Goal: Check status: Check status

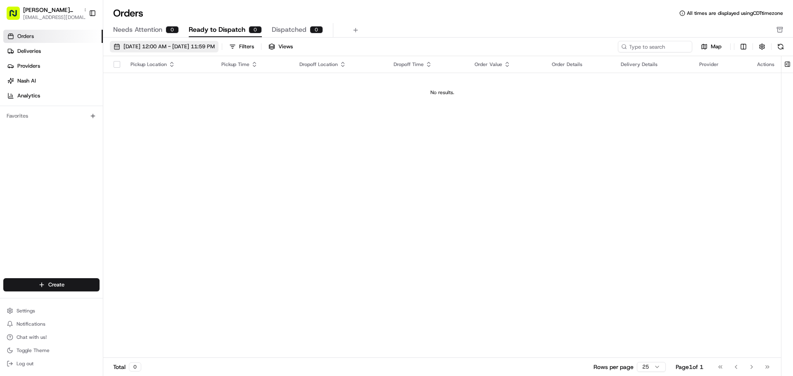
click at [118, 45] on button "[DATE] 12:00 AM - [DATE] 11:59 PM" at bounding box center [164, 47] width 109 height 12
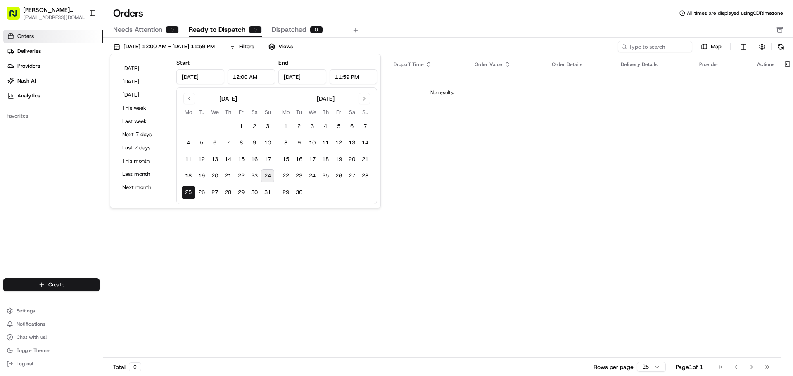
click at [267, 175] on button "24" at bounding box center [267, 175] width 13 height 13
type input "[DATE]"
click at [463, 258] on div "Pickup Location Pickup Time Dropoff Location Dropoff Time Order Value Order Det…" at bounding box center [442, 207] width 678 height 302
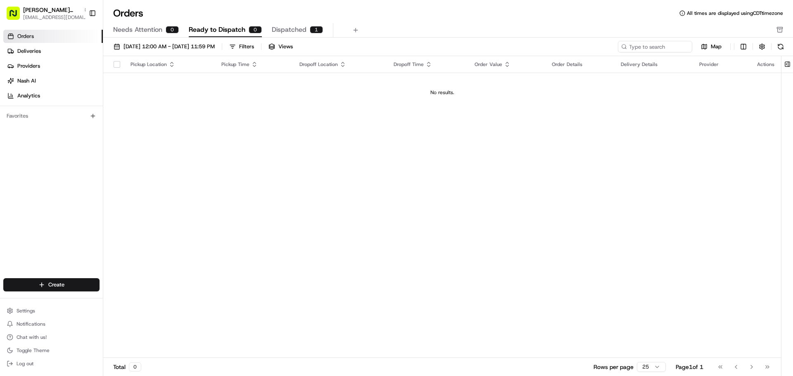
click at [294, 28] on span "Dispatched" at bounding box center [289, 30] width 35 height 10
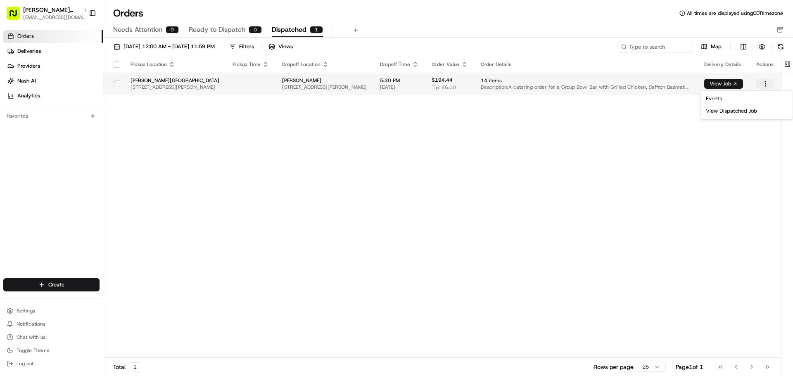
click at [763, 81] on html "[PERSON_NAME] Plaza [EMAIL_ADDRESS][DOMAIN_NAME] Toggle Sidebar Orders Deliveri…" at bounding box center [396, 188] width 793 height 376
click at [662, 105] on html "[PERSON_NAME] Plaza [EMAIL_ADDRESS][DOMAIN_NAME] Toggle Sidebar Orders Deliveri…" at bounding box center [396, 188] width 793 height 376
click at [523, 85] on span "Description: A catering order for a Group Bowl Bar with Grilled Chicken, Saffro…" at bounding box center [586, 87] width 210 height 7
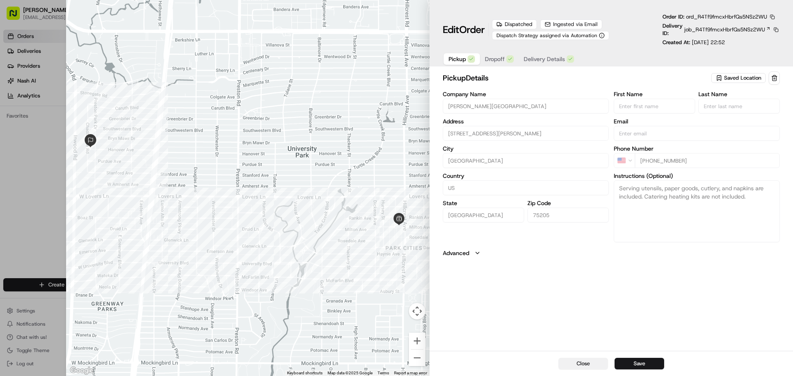
click at [593, 365] on button "Close" at bounding box center [584, 364] width 50 height 12
type input "+1"
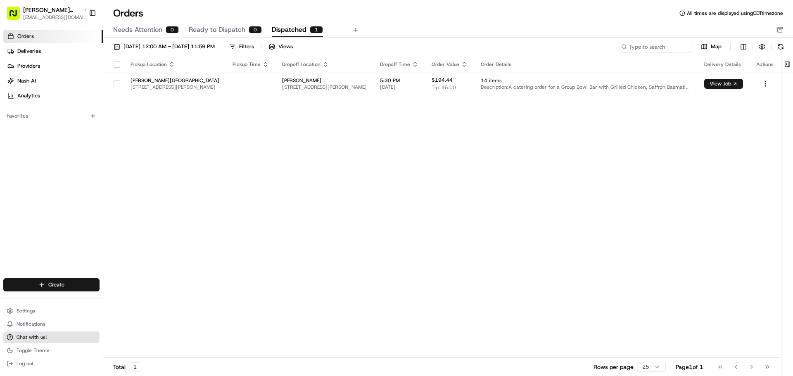
click at [41, 337] on span "Chat with us!" at bounding box center [32, 337] width 30 height 7
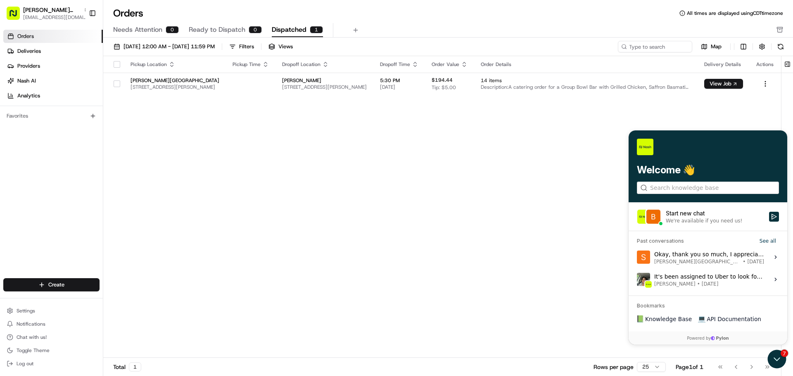
click at [688, 223] on div "We're available if you need us!" at bounding box center [704, 221] width 76 height 7
click at [769, 222] on button "Start new chat We're available if you need us!" at bounding box center [774, 217] width 10 height 10
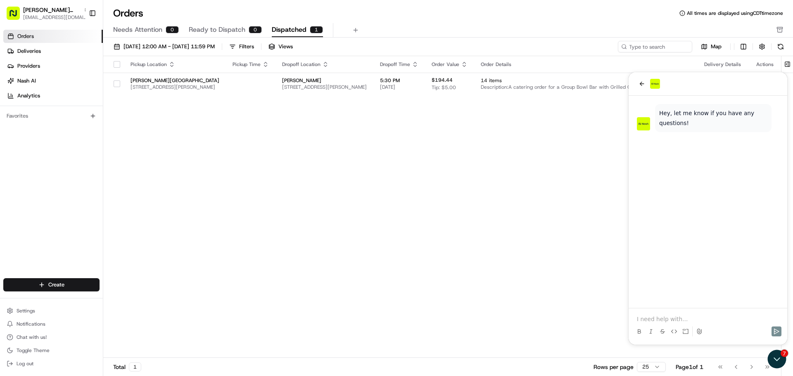
click at [647, 321] on p at bounding box center [708, 319] width 142 height 8
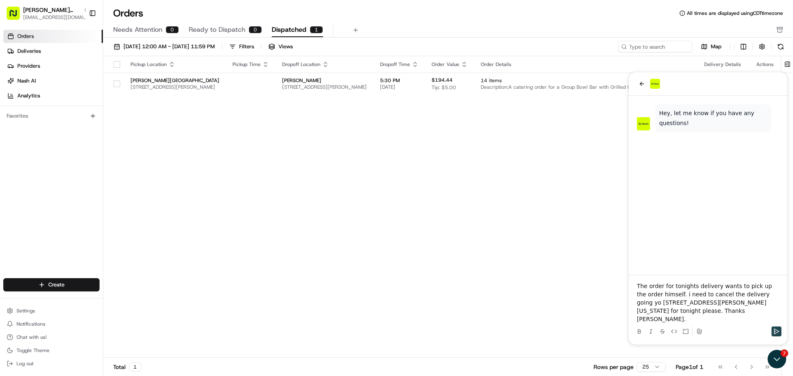
click at [779, 330] on icon "Send" at bounding box center [776, 331] width 7 height 7
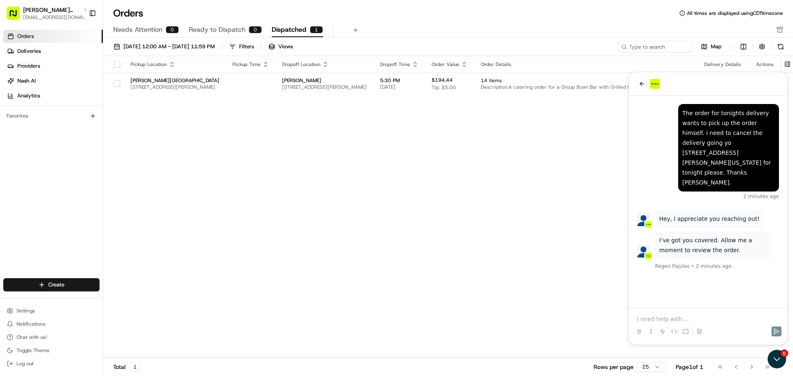
click at [651, 317] on p at bounding box center [708, 319] width 142 height 8
click at [776, 334] on icon "Send" at bounding box center [776, 331] width 7 height 7
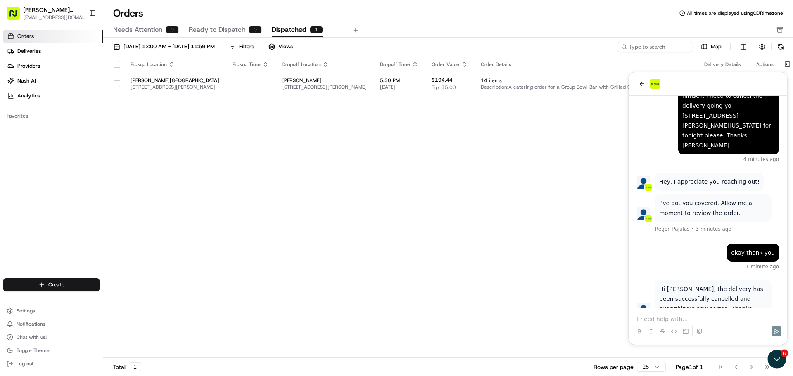
click at [226, 33] on span "Ready to Dispatch" at bounding box center [217, 30] width 57 height 10
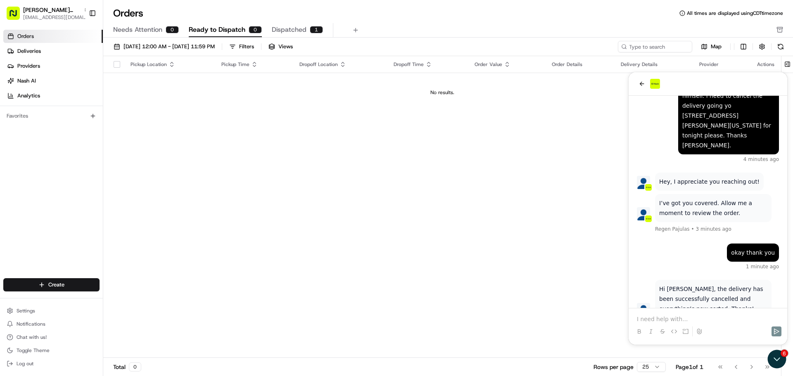
click at [303, 25] on span "Dispatched" at bounding box center [289, 30] width 35 height 10
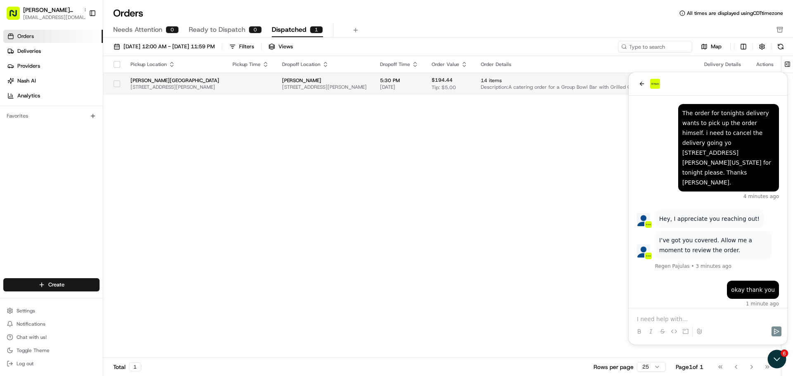
click at [304, 86] on span "[STREET_ADDRESS][PERSON_NAME]" at bounding box center [324, 87] width 85 height 7
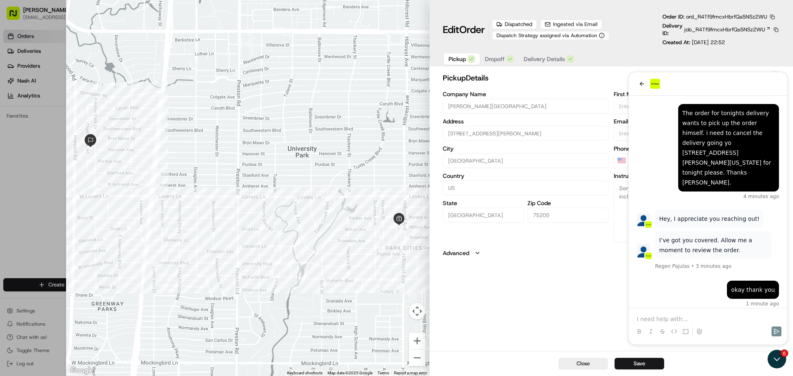
click at [640, 86] on div "pickup Details Saved Location Company Name [PERSON_NAME][GEOGRAPHIC_DATA] Addre…" at bounding box center [611, 164] width 337 height 186
click at [638, 81] on h2 "pickup Details" at bounding box center [576, 78] width 267 height 12
click at [643, 84] on div "pickup Details Saved Location" at bounding box center [611, 77] width 337 height 13
click at [591, 366] on button "Close" at bounding box center [584, 364] width 50 height 12
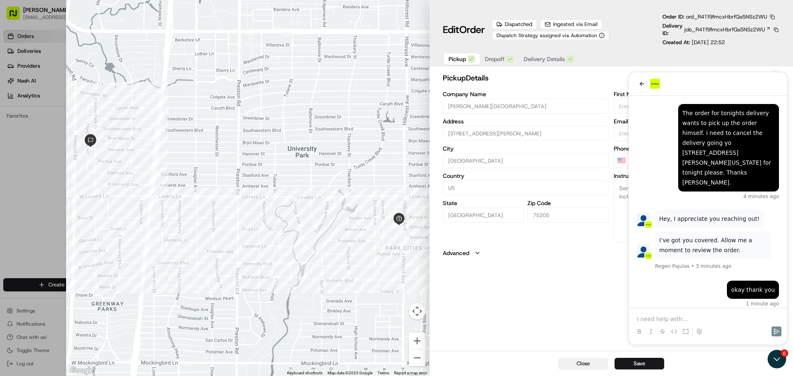
type input "+1"
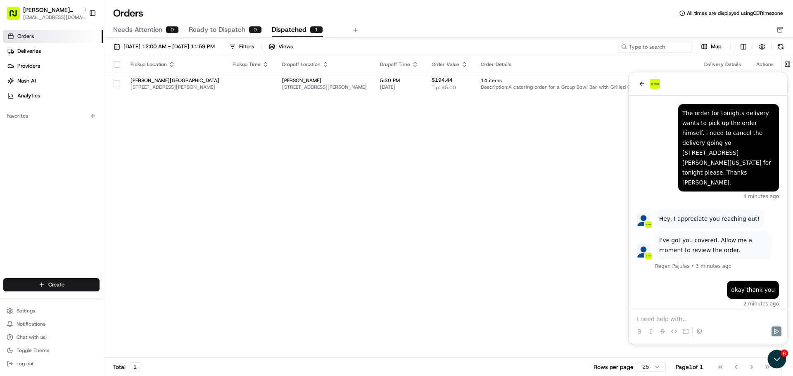
click at [637, 81] on div at bounding box center [708, 84] width 159 height 24
click at [643, 83] on icon "back" at bounding box center [642, 84] width 7 height 7
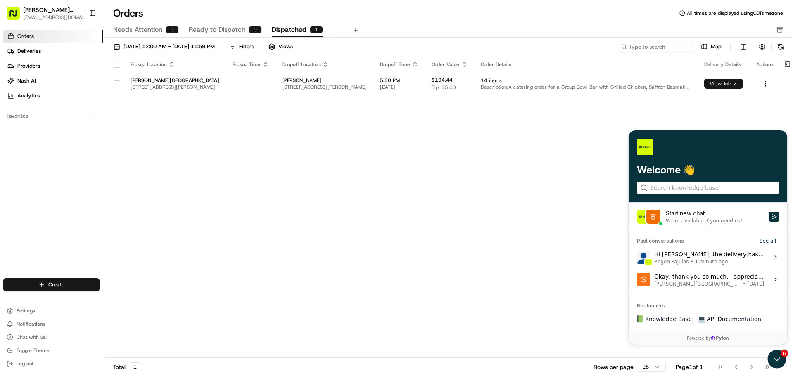
click at [389, 290] on div "Pickup Location Pickup Time Dropoff Location Dropoff Time Order Value Order Det…" at bounding box center [442, 207] width 678 height 302
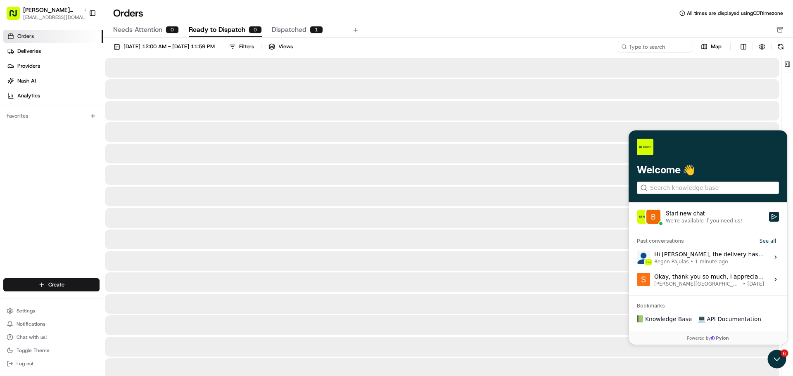
click at [202, 23] on button "Ready to Dispatch 0" at bounding box center [225, 30] width 73 height 14
click at [152, 30] on span "Needs Attention" at bounding box center [137, 30] width 49 height 10
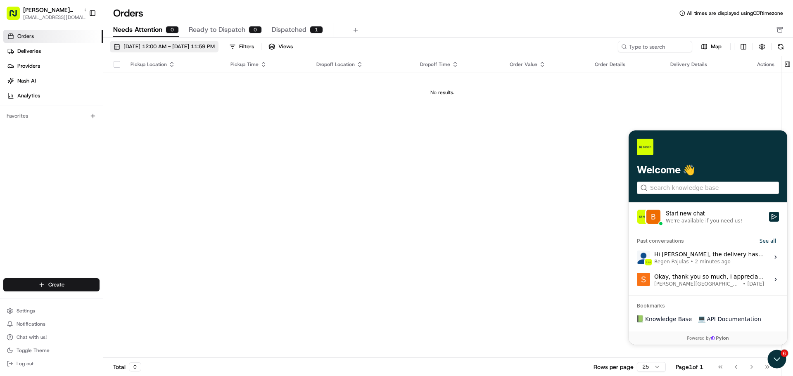
click at [117, 43] on button "[DATE] 12:00 AM - [DATE] 11:59 PM" at bounding box center [164, 47] width 109 height 12
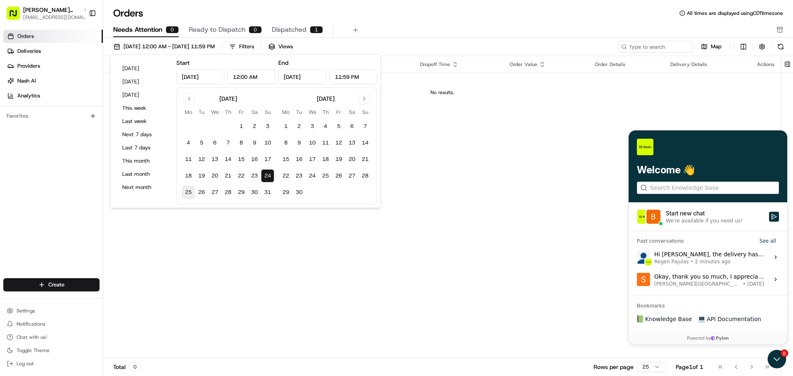
click at [186, 193] on button "25" at bounding box center [188, 192] width 13 height 13
type input "[DATE]"
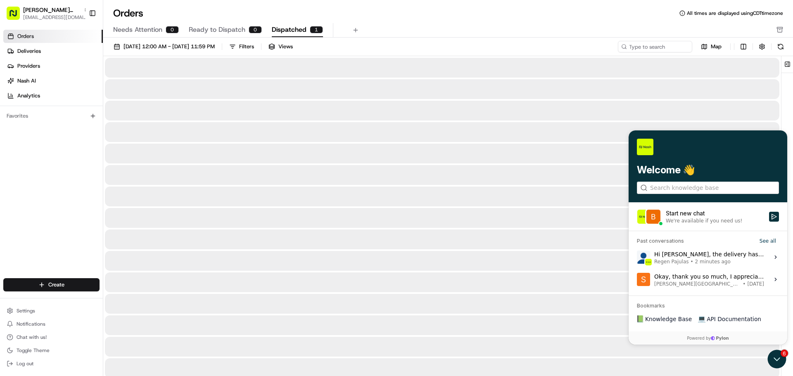
click at [295, 27] on span "Dispatched" at bounding box center [289, 30] width 35 height 10
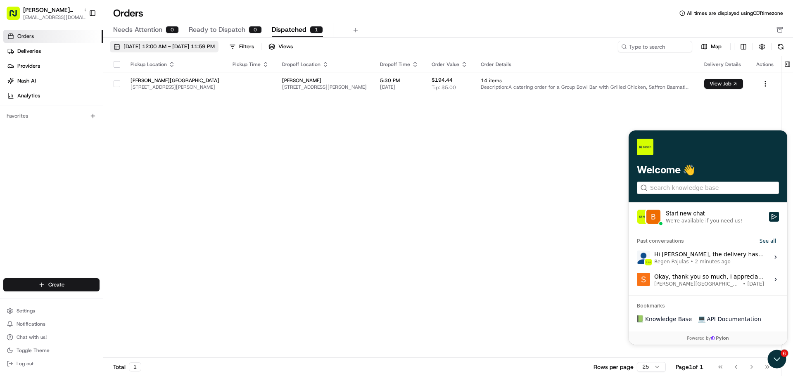
click at [117, 47] on button "[DATE] 12:00 AM - [DATE] 11:59 PM" at bounding box center [164, 47] width 109 height 12
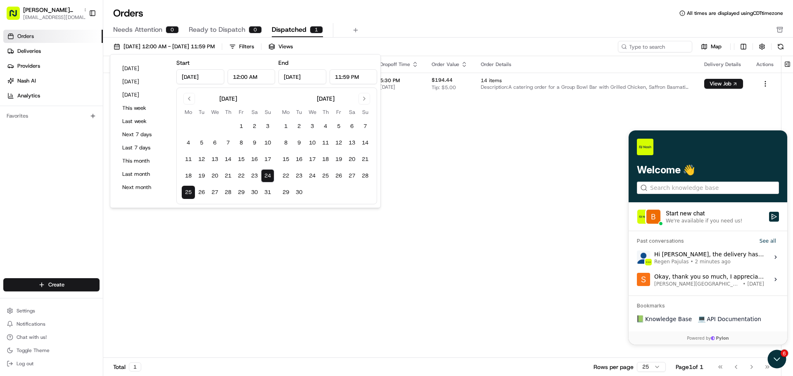
click at [184, 193] on button "25" at bounding box center [188, 192] width 13 height 13
type input "[DATE]"
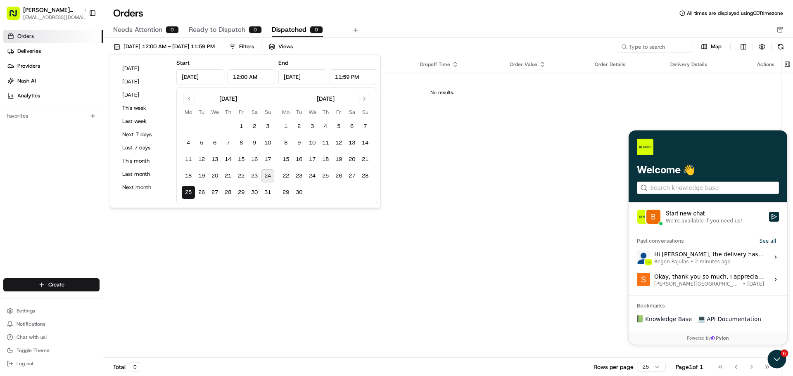
click at [240, 238] on div "Pickup Location Pickup Time Dropoff Location Dropoff Time Order Value Order Det…" at bounding box center [442, 207] width 678 height 302
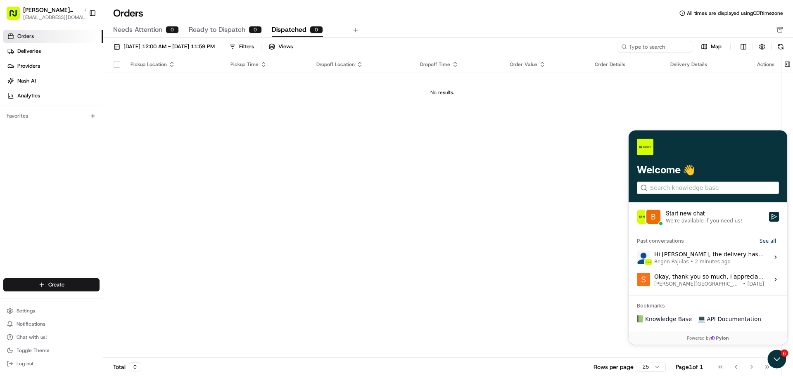
click at [717, 107] on td "No results." at bounding box center [442, 93] width 678 height 40
click at [396, 220] on div "Pickup Location Pickup Time Dropoff Location Dropoff Time Order Value Order Det…" at bounding box center [442, 207] width 678 height 302
